Goal: Find specific page/section: Find specific page/section

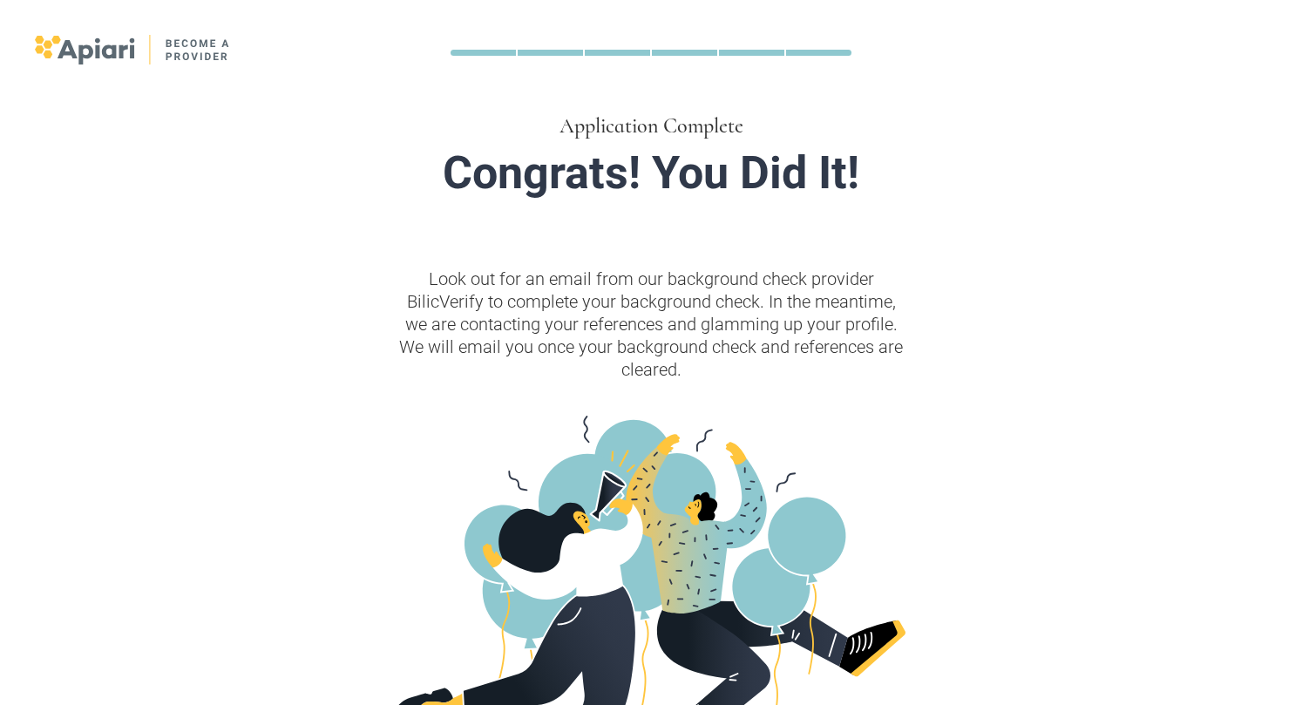
scroll to position [344, 0]
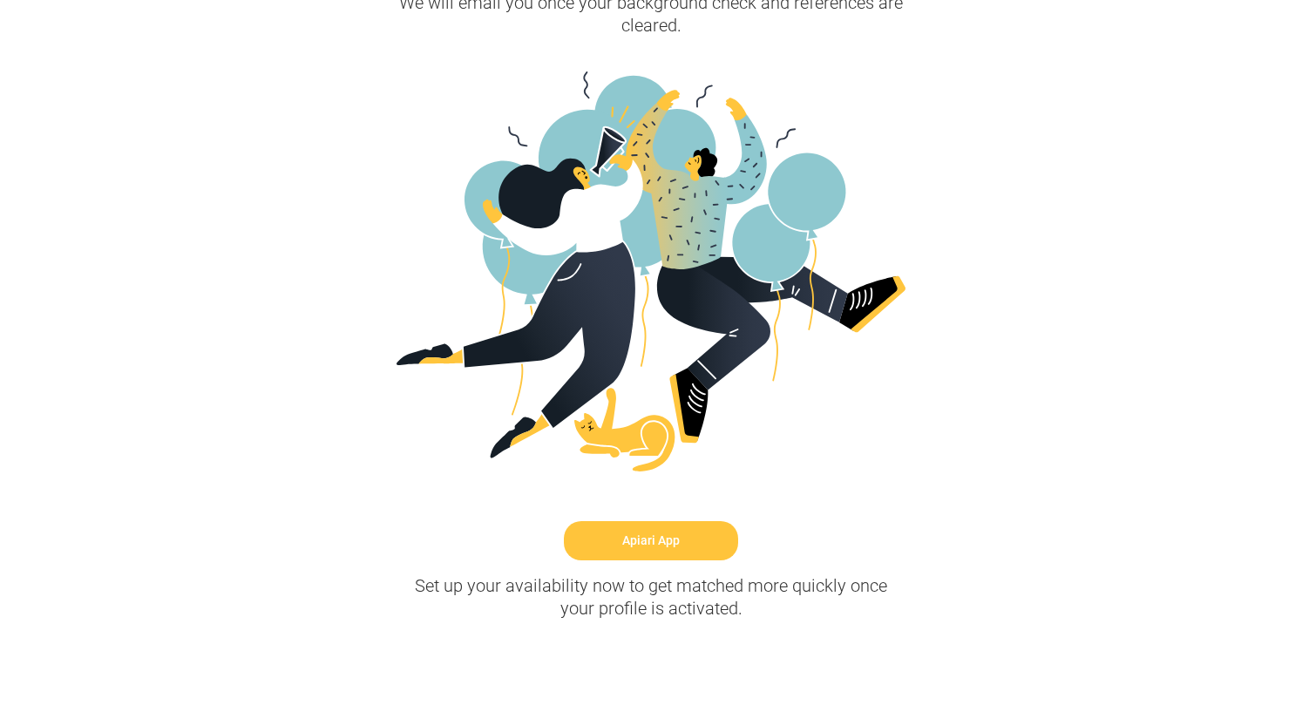
click at [654, 546] on link "Apiari App" at bounding box center [651, 540] width 174 height 39
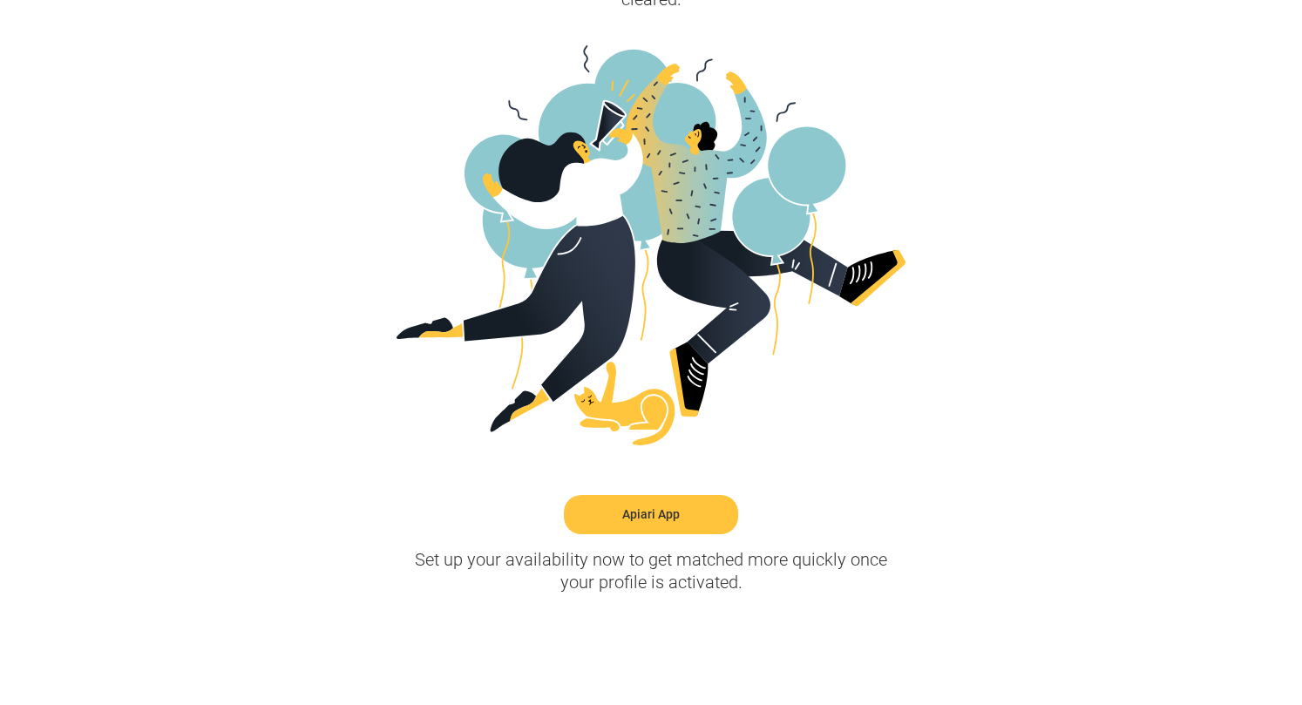
scroll to position [375, 0]
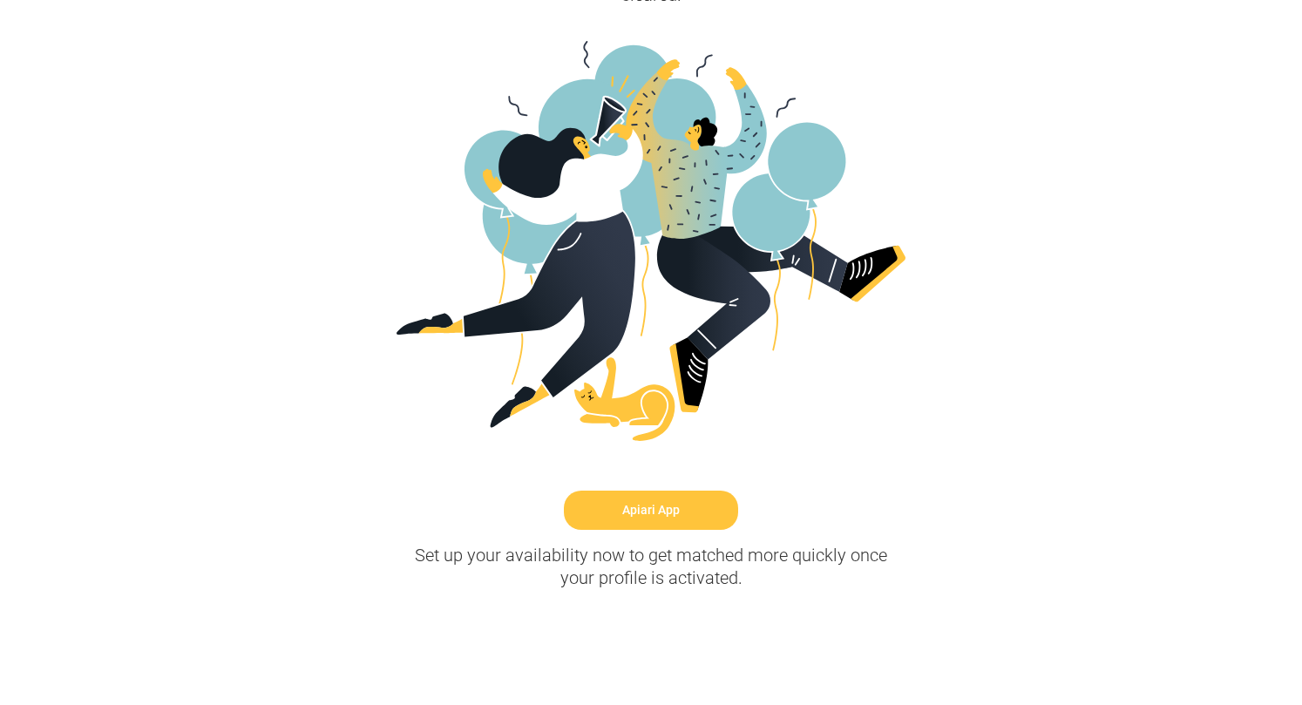
click at [658, 514] on link "Apiari App" at bounding box center [651, 510] width 174 height 39
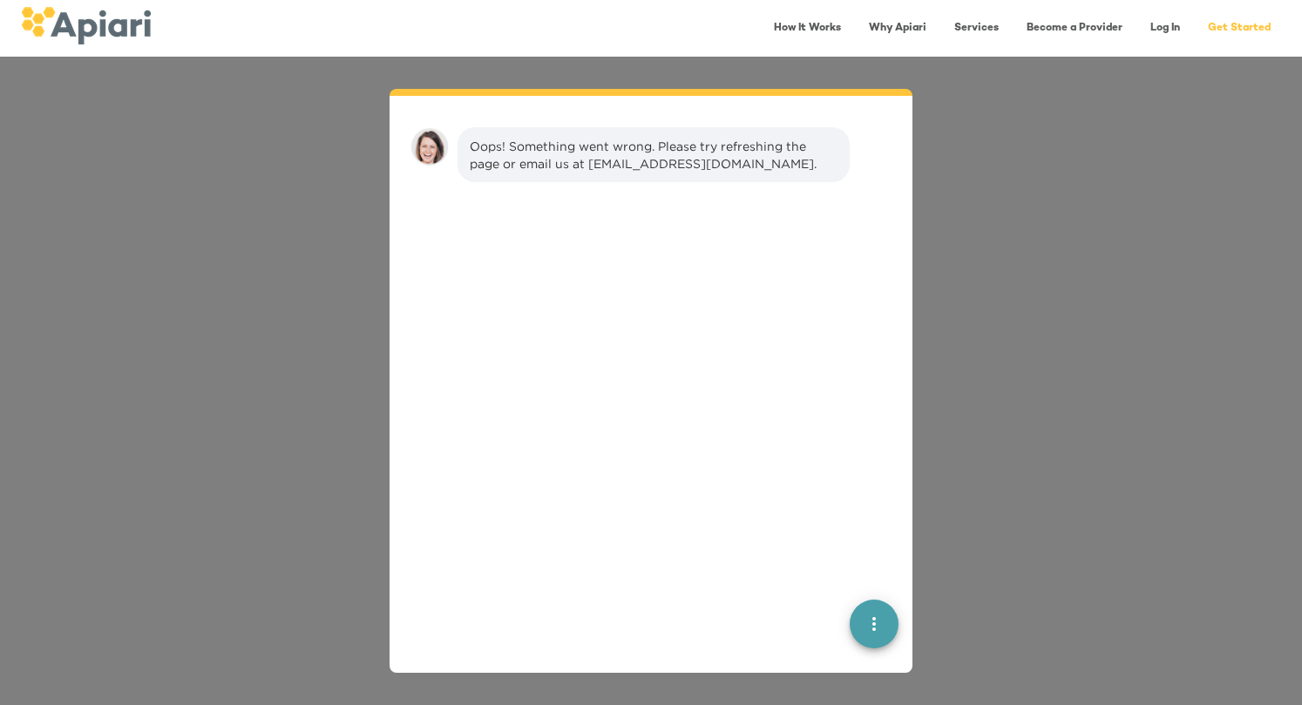
scroll to position [24, 0]
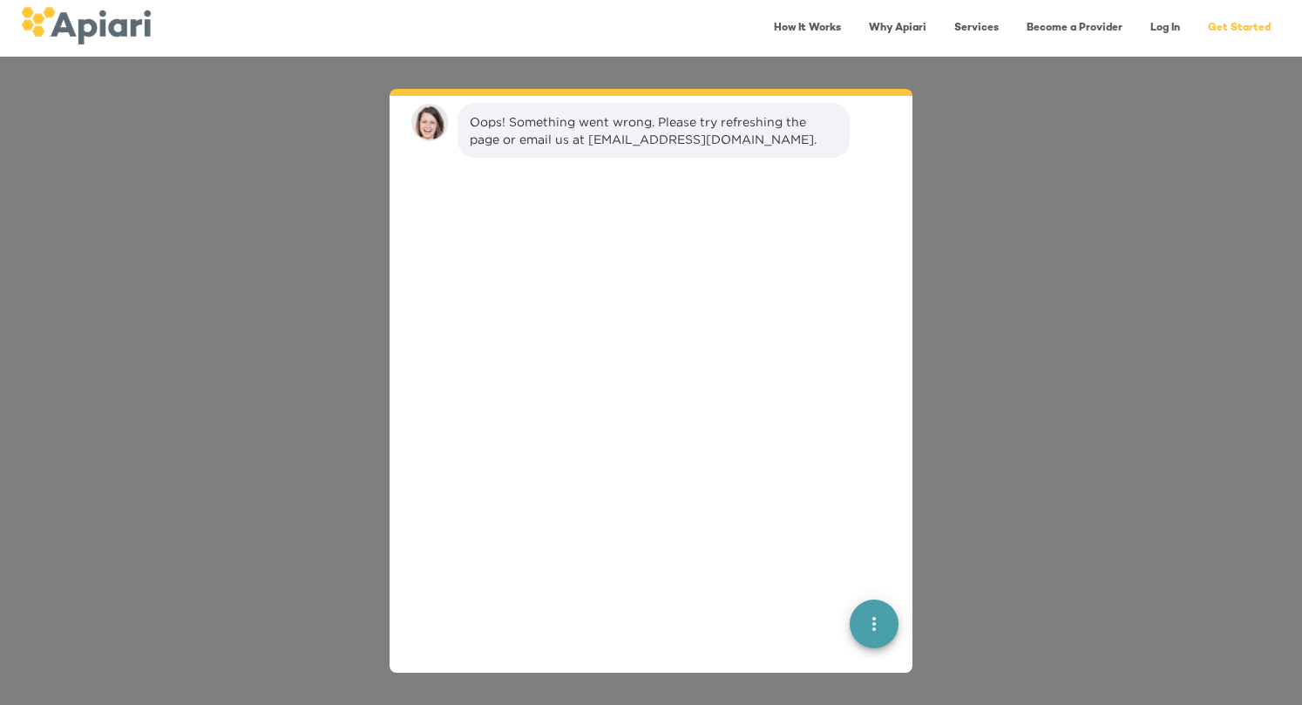
click at [878, 622] on icon "quick menu" at bounding box center [874, 623] width 21 height 21
click at [870, 621] on icon "quick menu" at bounding box center [874, 624] width 12 height 12
